Goal: Find contact information: Find contact information

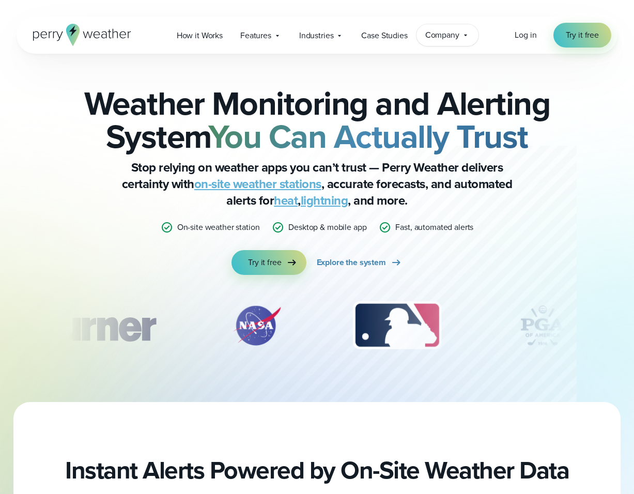
click at [443, 37] on span "Company" at bounding box center [442, 35] width 34 height 12
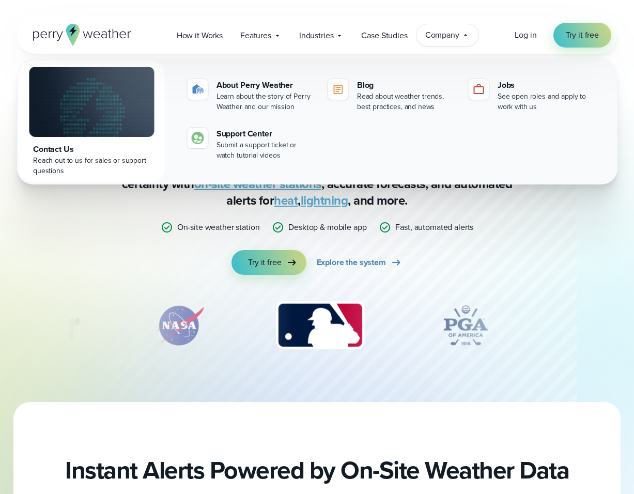
click at [53, 164] on div "Reach out to us for sales or support questions" at bounding box center [91, 165] width 117 height 21
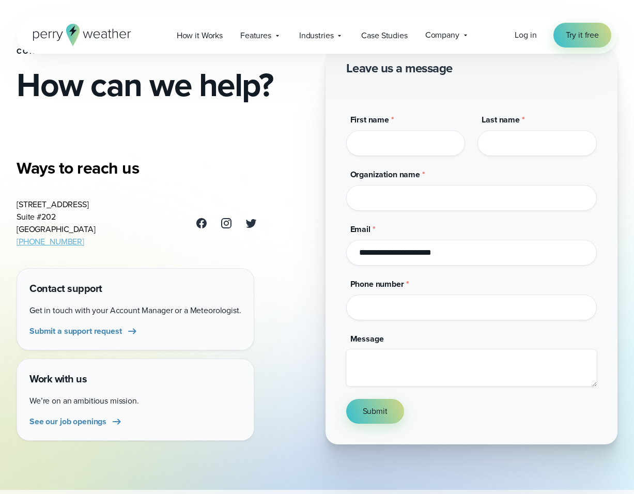
scroll to position [75, 0]
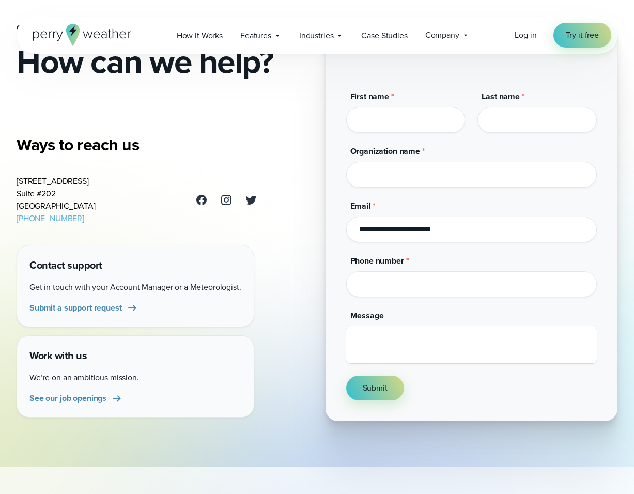
click at [275, 308] on div "Contact Us How can we help? Ways to reach us 3102 Oak Lawn Ave Suite #202 Dalla…" at bounding box center [317, 173] width 601 height 496
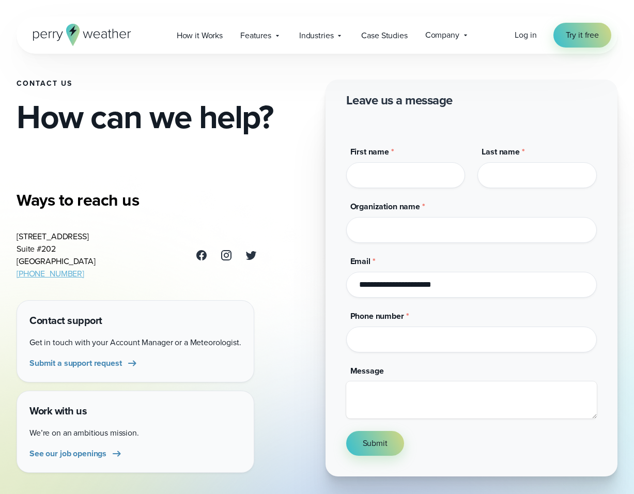
scroll to position [21, 0]
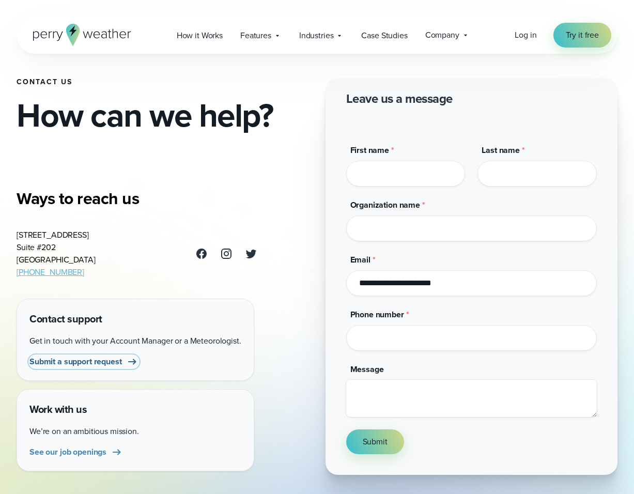
click at [72, 360] on span "Submit a support request" at bounding box center [75, 361] width 92 height 12
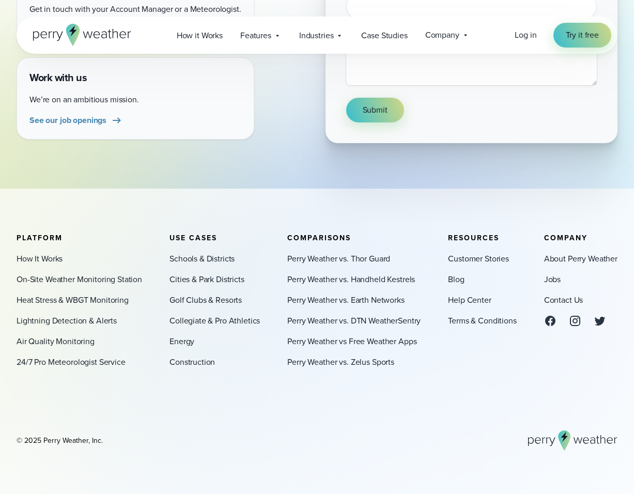
scroll to position [355, 0]
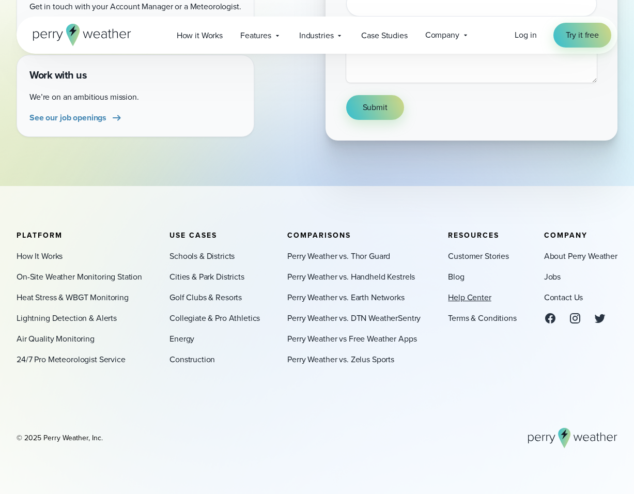
click at [464, 300] on link "Help Center" at bounding box center [469, 297] width 43 height 12
